Goal: Task Accomplishment & Management: Complete application form

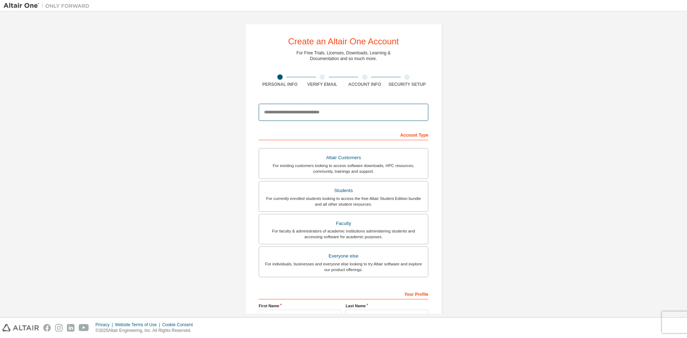
click at [283, 117] on input "email" at bounding box center [344, 112] width 170 height 17
type input "**********"
click at [370, 233] on div "For faculty & administrators of academic institutions administering students an…" at bounding box center [343, 233] width 160 height 11
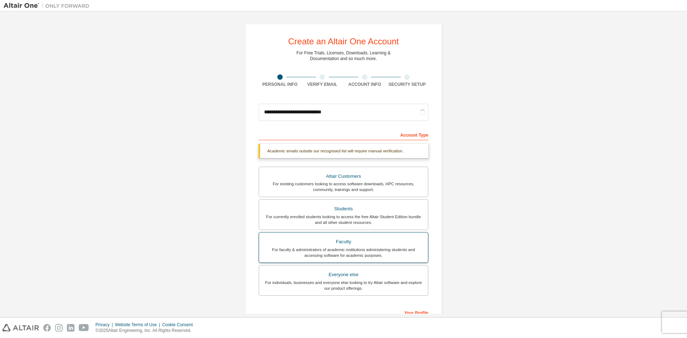
scroll to position [72, 0]
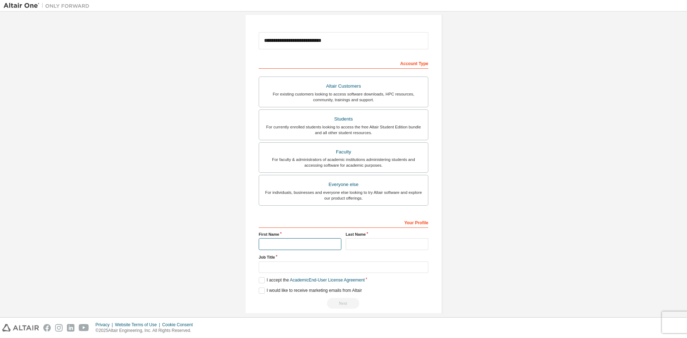
click at [307, 247] on input "text" at bounding box center [300, 244] width 83 height 12
type input "*******"
click at [351, 241] on input "text" at bounding box center [387, 244] width 83 height 12
type input "******"
click at [268, 267] on input "text" at bounding box center [344, 268] width 170 height 12
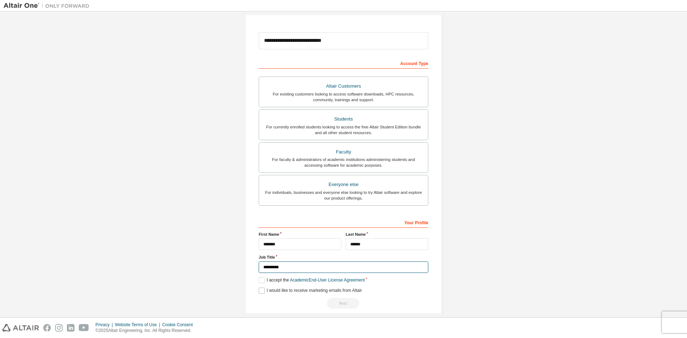
type input "*********"
click at [260, 291] on label "I would like to receive marketing emails from Altair" at bounding box center [310, 291] width 103 height 6
click at [260, 282] on label "I accept the Academic End-User License Agreement" at bounding box center [312, 280] width 106 height 6
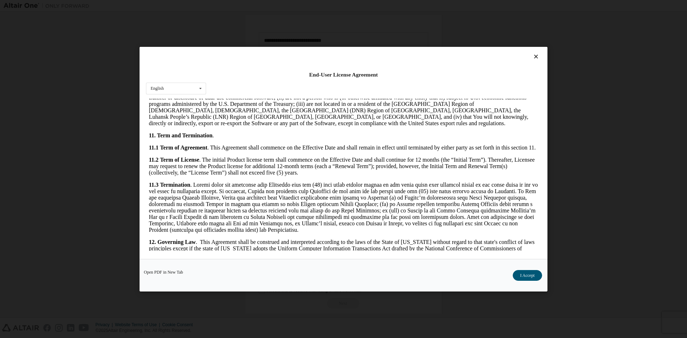
scroll to position [1074, 0]
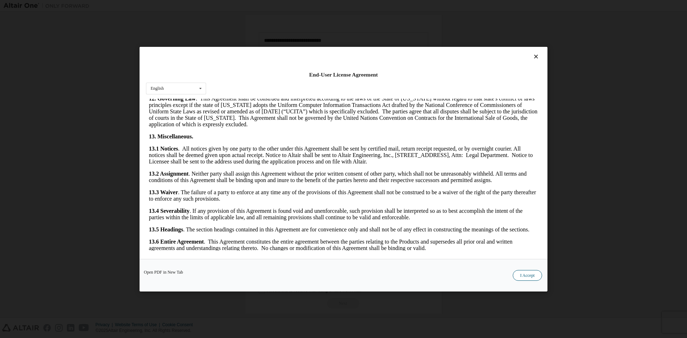
click at [523, 274] on button "I Accept" at bounding box center [527, 275] width 29 height 11
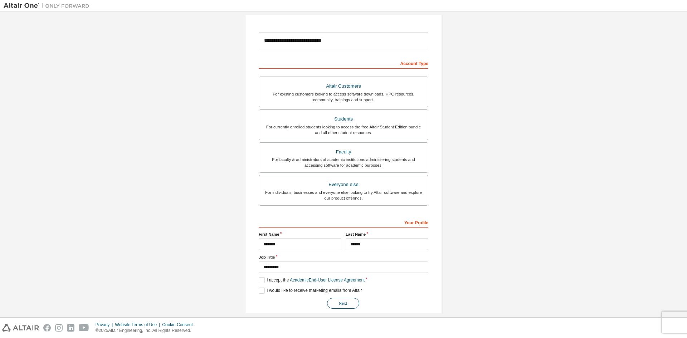
click at [344, 303] on button "Next" at bounding box center [343, 303] width 32 height 11
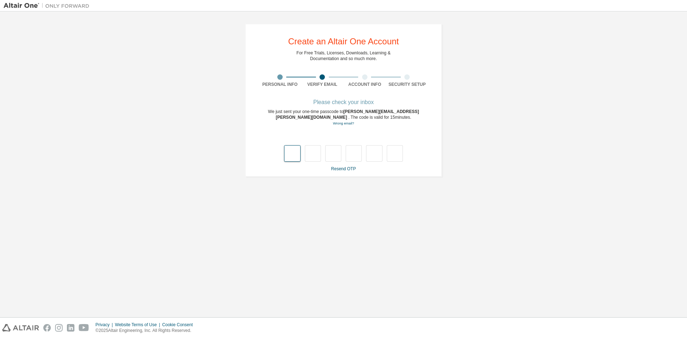
type input "*"
click at [294, 153] on input "*" at bounding box center [292, 153] width 16 height 16
type input "*"
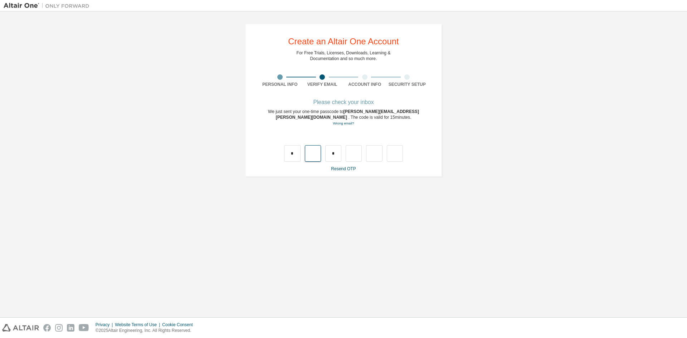
click at [317, 156] on input "text" at bounding box center [313, 153] width 16 height 16
type input "*"
click at [355, 152] on input "text" at bounding box center [354, 153] width 16 height 16
type input "*"
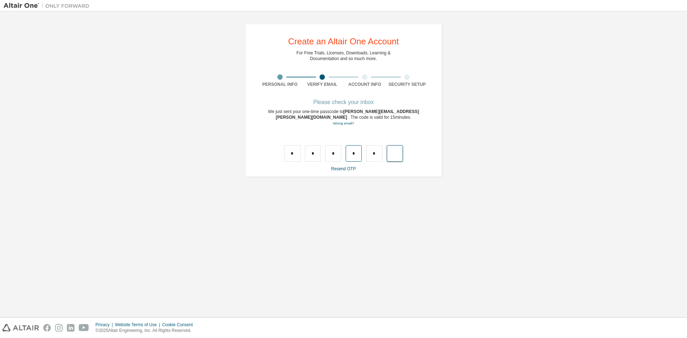
type input "*"
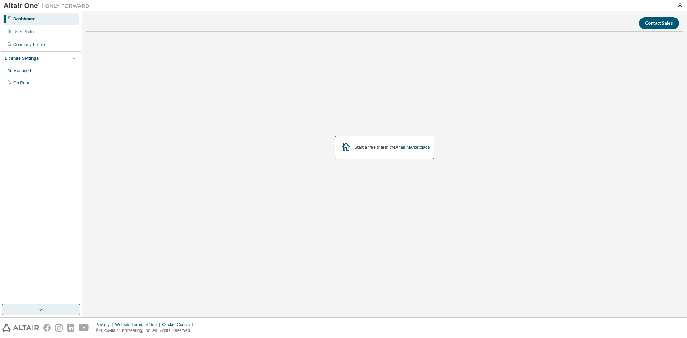
click at [34, 310] on button "button" at bounding box center [41, 309] width 78 height 11
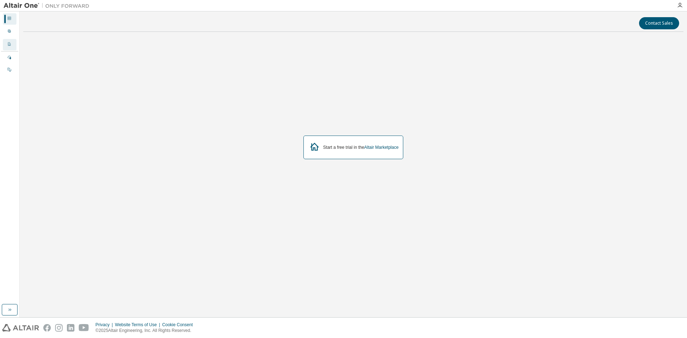
click at [8, 42] on icon at bounding box center [9, 44] width 4 height 4
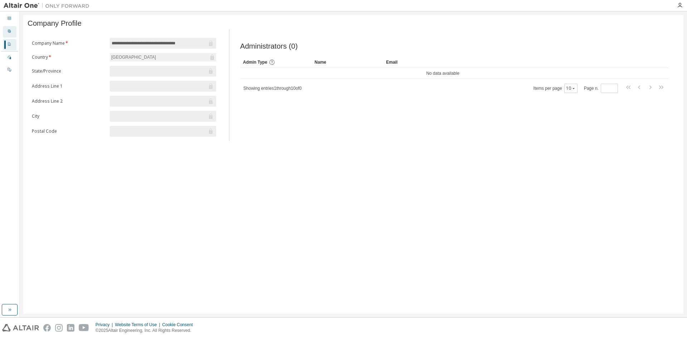
click at [9, 33] on icon at bounding box center [9, 31] width 3 height 3
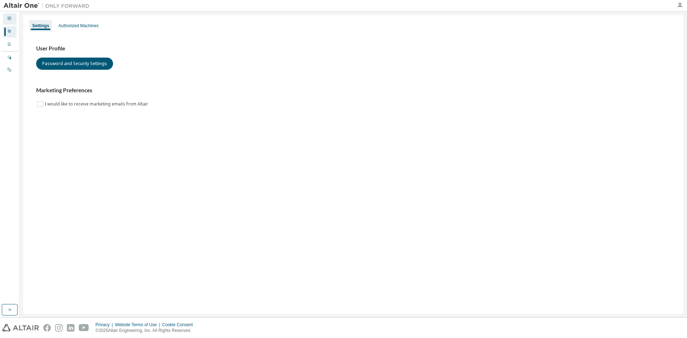
click at [15, 17] on div "Dashboard" at bounding box center [10, 18] width 14 height 11
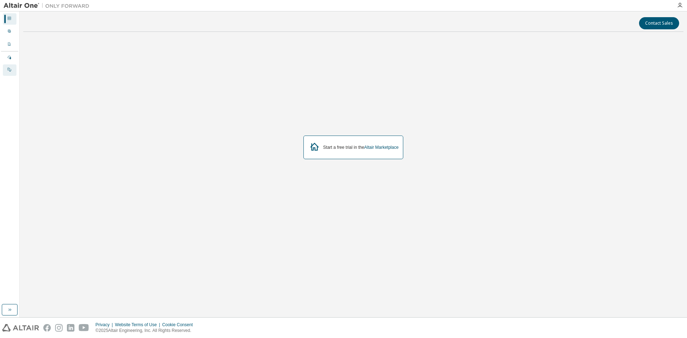
click at [13, 73] on div "On Prem" at bounding box center [10, 69] width 14 height 11
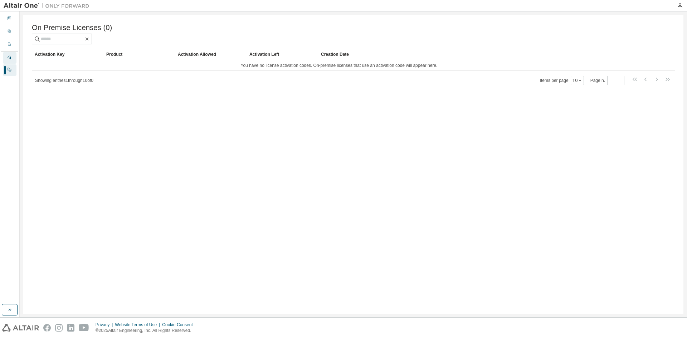
click at [11, 58] on icon at bounding box center [10, 58] width 4 height 4
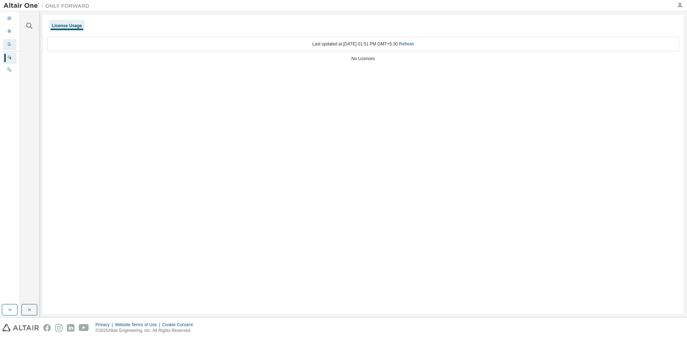
click at [11, 45] on div "Company Profile" at bounding box center [10, 44] width 14 height 11
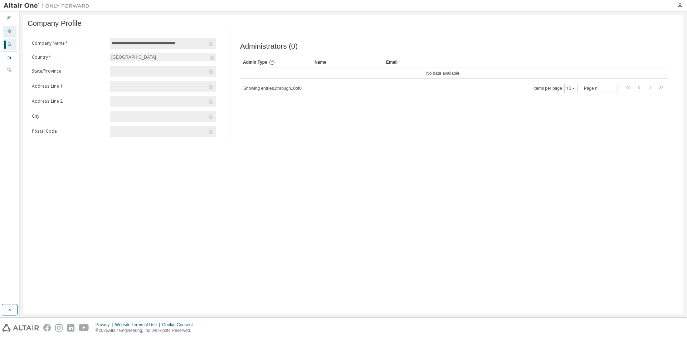
click at [13, 35] on div "User Profile" at bounding box center [10, 31] width 14 height 11
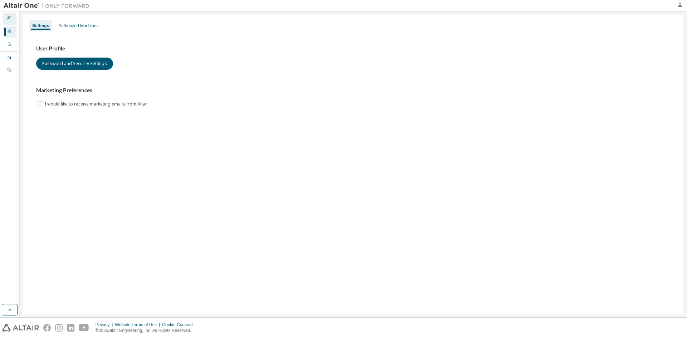
click at [9, 19] on icon at bounding box center [10, 18] width 4 height 4
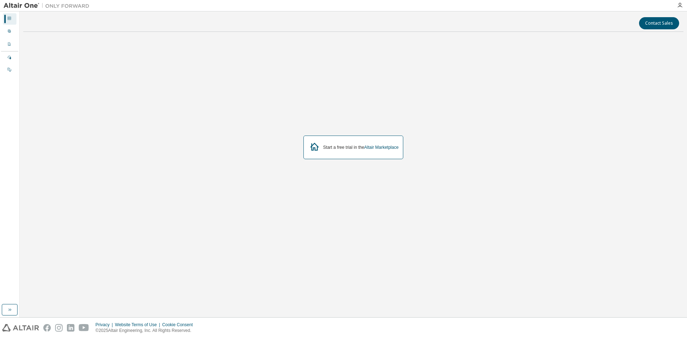
click at [677, 6] on div at bounding box center [680, 6] width 14 height 6
click at [681, 3] on icon "button" at bounding box center [680, 6] width 6 height 6
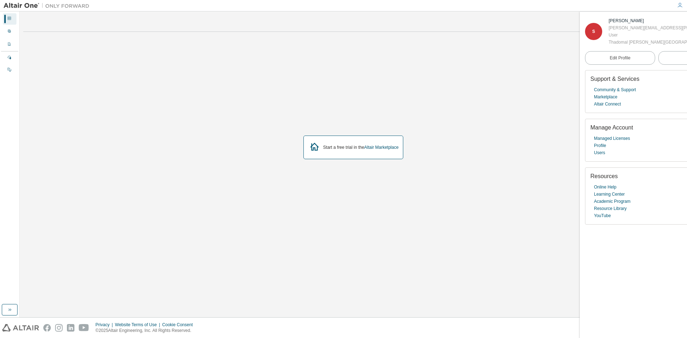
click at [527, 240] on div "Start a free trial in the Altair Marketplace" at bounding box center [353, 148] width 660 height 220
drag, startPoint x: 336, startPoint y: 142, endPoint x: 336, endPoint y: 153, distance: 11.5
click at [336, 144] on div "Start a free trial in the Altair Marketplace" at bounding box center [353, 148] width 100 height 24
drag, startPoint x: 336, startPoint y: 153, endPoint x: 84, endPoint y: 93, distance: 259.3
click at [330, 152] on div "Start a free trial in the Altair Marketplace" at bounding box center [353, 148] width 100 height 24
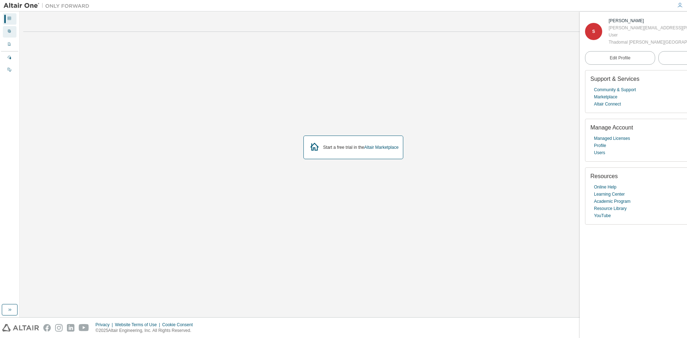
click at [5, 33] on div "User Profile" at bounding box center [10, 31] width 14 height 11
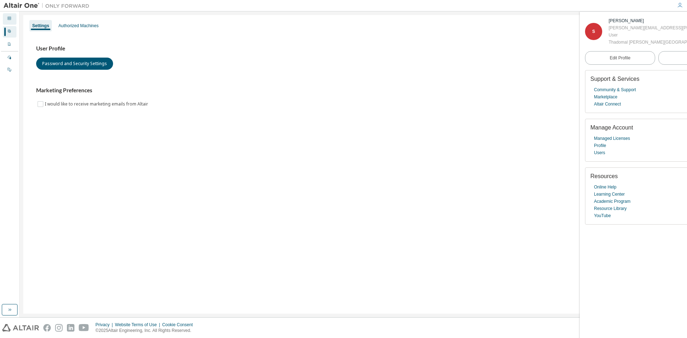
click at [16, 22] on div "Dashboard" at bounding box center [10, 18] width 14 height 11
